Goal: Task Accomplishment & Management: Use online tool/utility

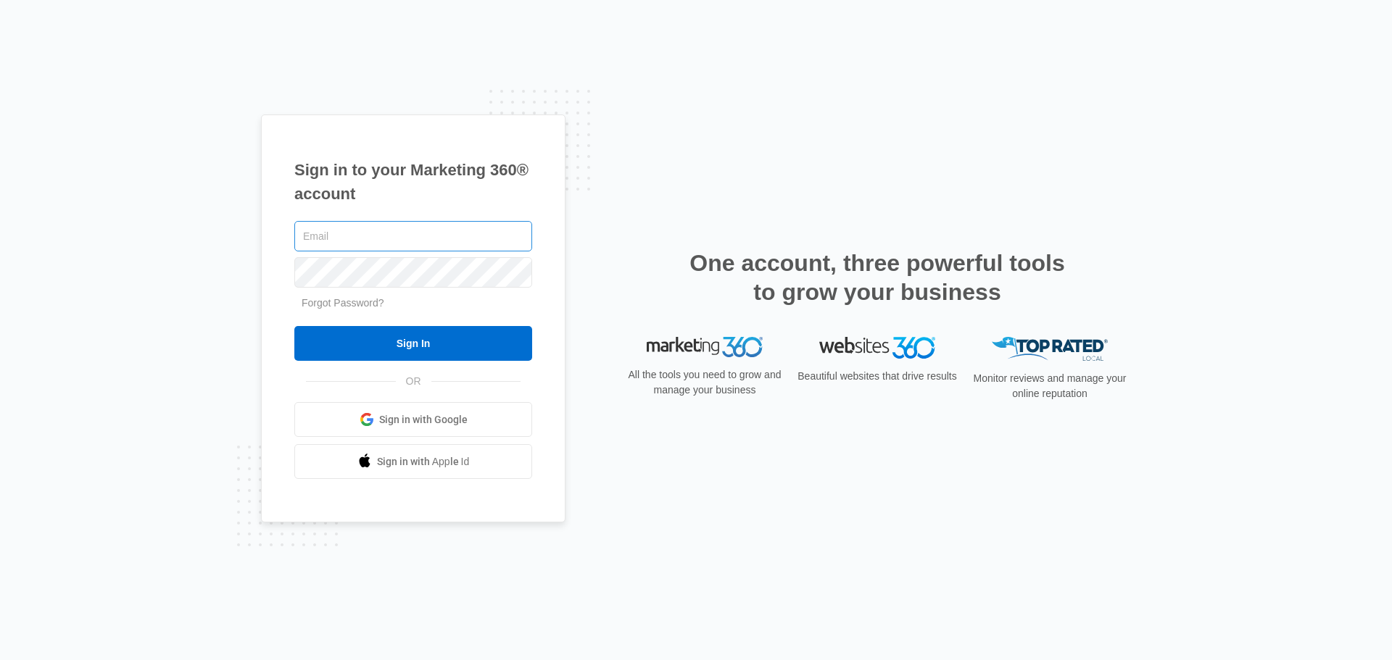
type input "[EMAIL_ADDRESS][DOMAIN_NAME]"
click at [471, 236] on input "[EMAIL_ADDRESS][DOMAIN_NAME]" at bounding box center [413, 236] width 238 height 30
click at [294, 326] on input "Sign In" at bounding box center [413, 343] width 238 height 35
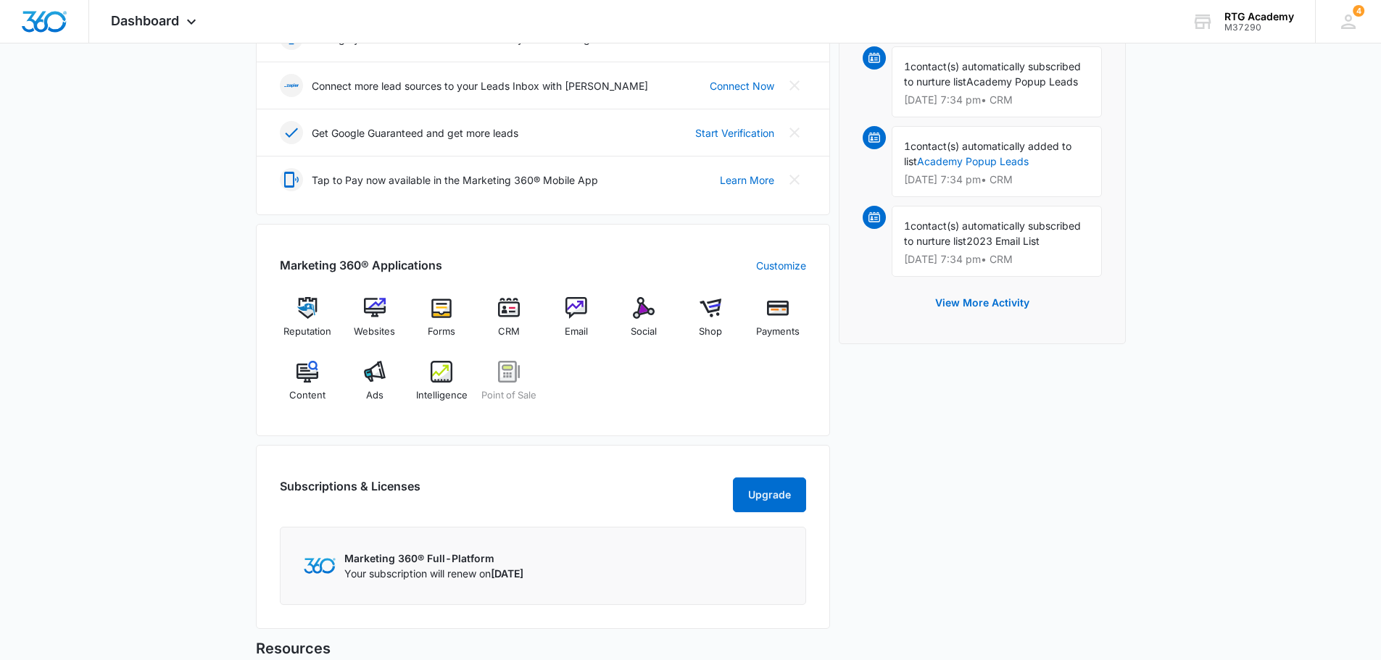
scroll to position [375, 0]
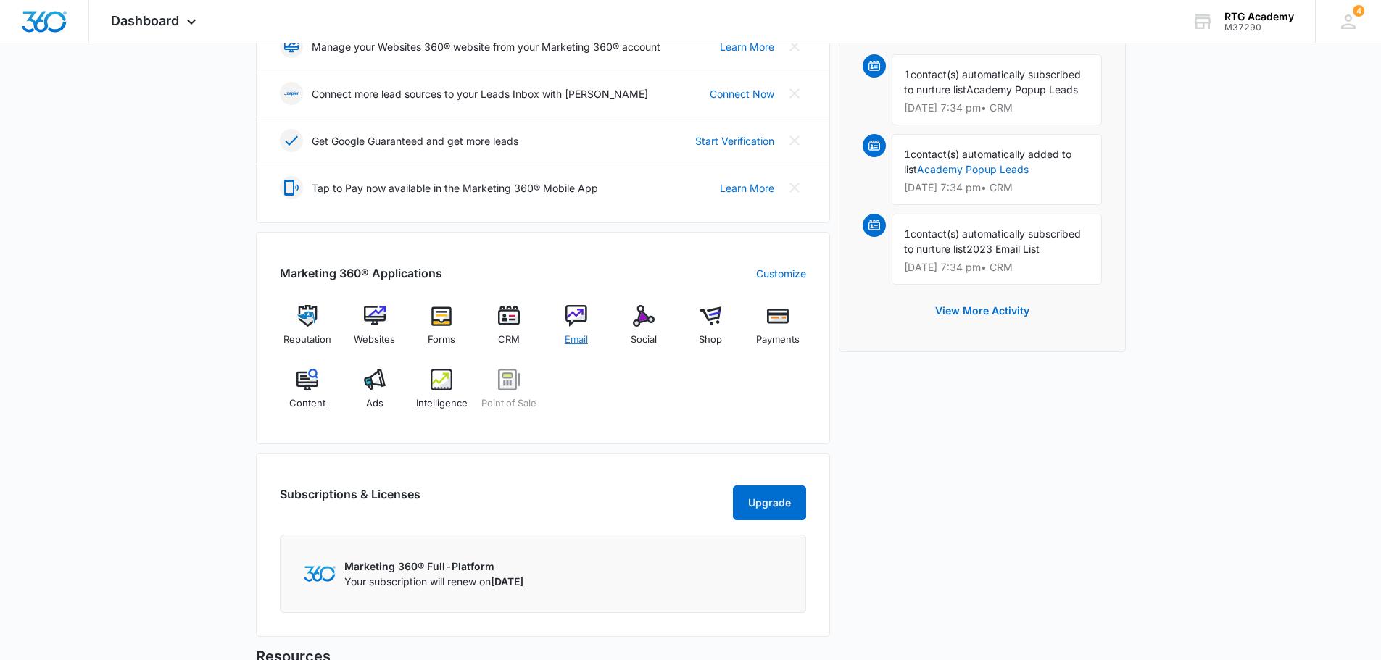
click at [579, 309] on img at bounding box center [576, 316] width 22 height 22
